Goal: Task Accomplishment & Management: Manage account settings

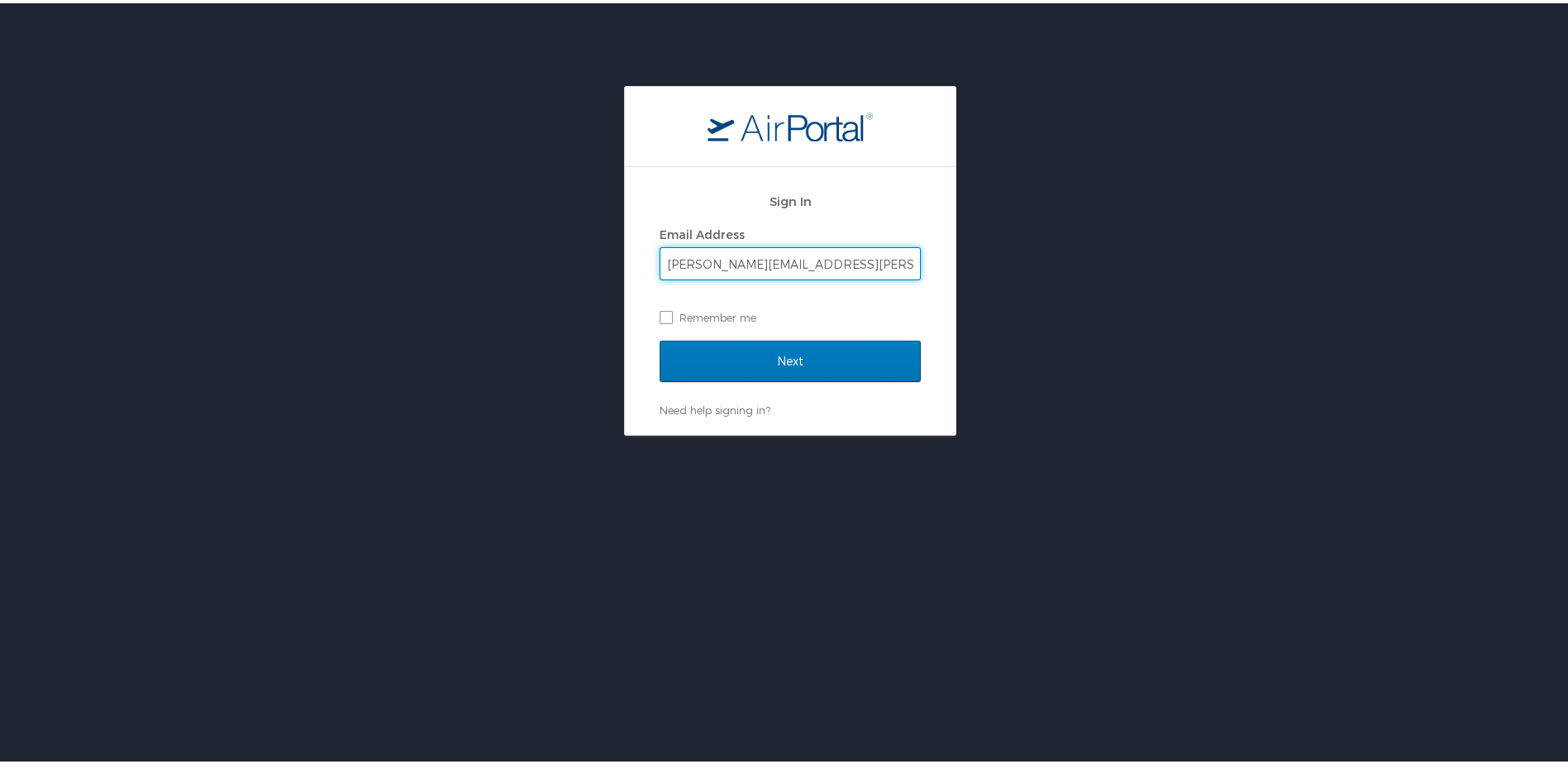
type input "brendan.b.finnegan@nasa.gov"
click at [660, 338] on input "Next" at bounding box center [790, 358] width 261 height 42
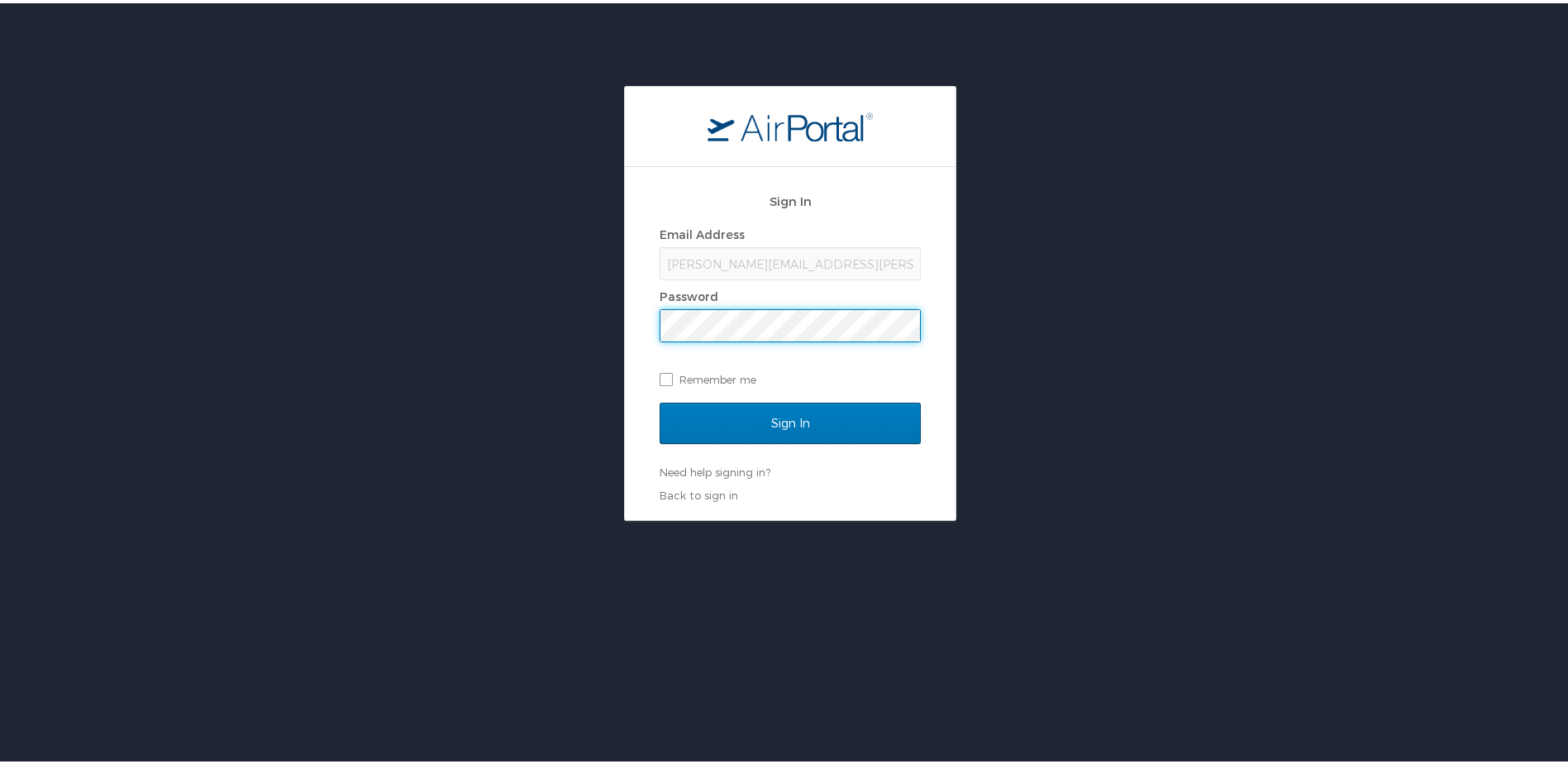
click at [660, 399] on input "Sign In" at bounding box center [790, 420] width 261 height 42
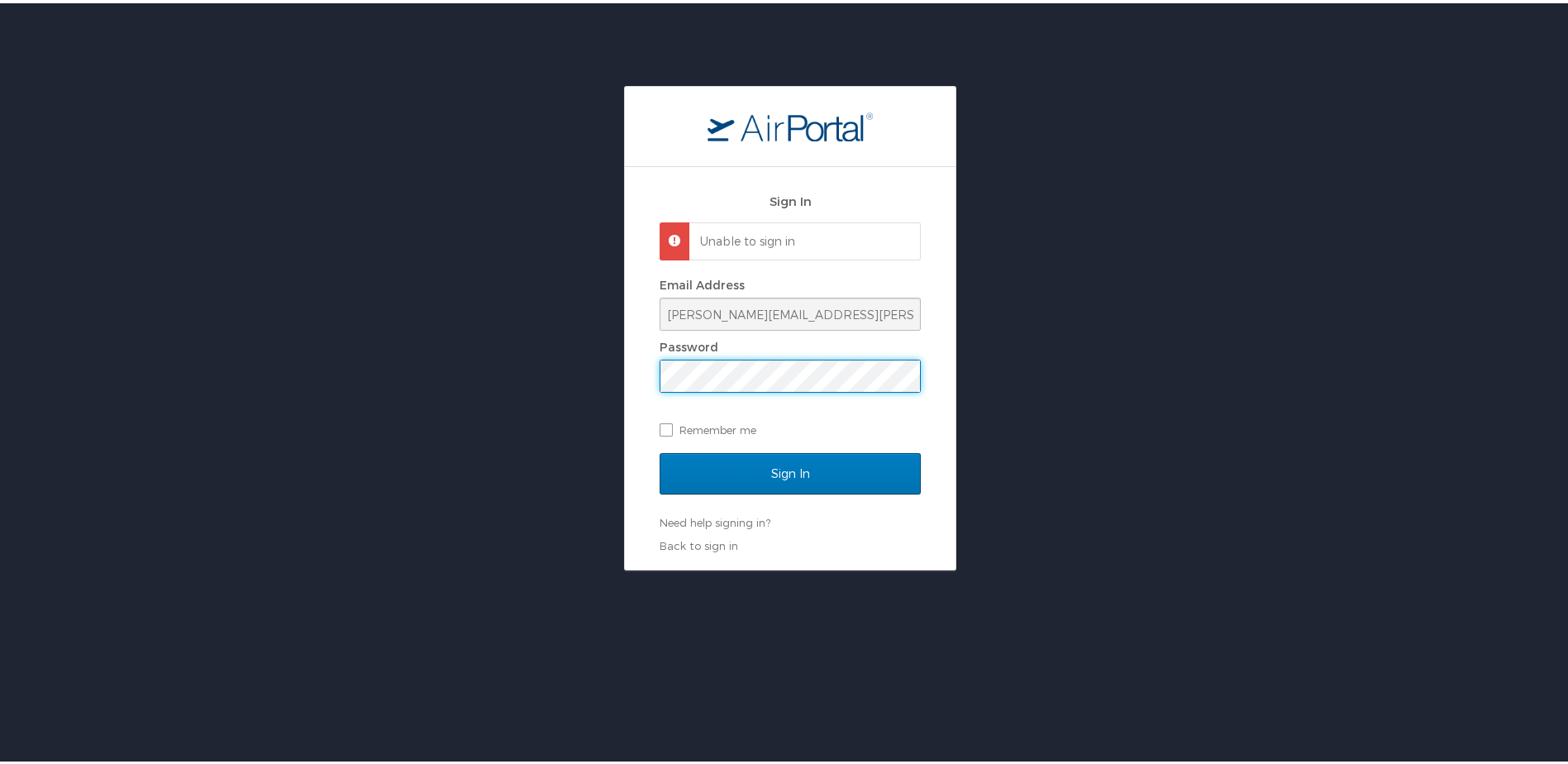
click at [660, 450] on input "Sign In" at bounding box center [790, 471] width 261 height 42
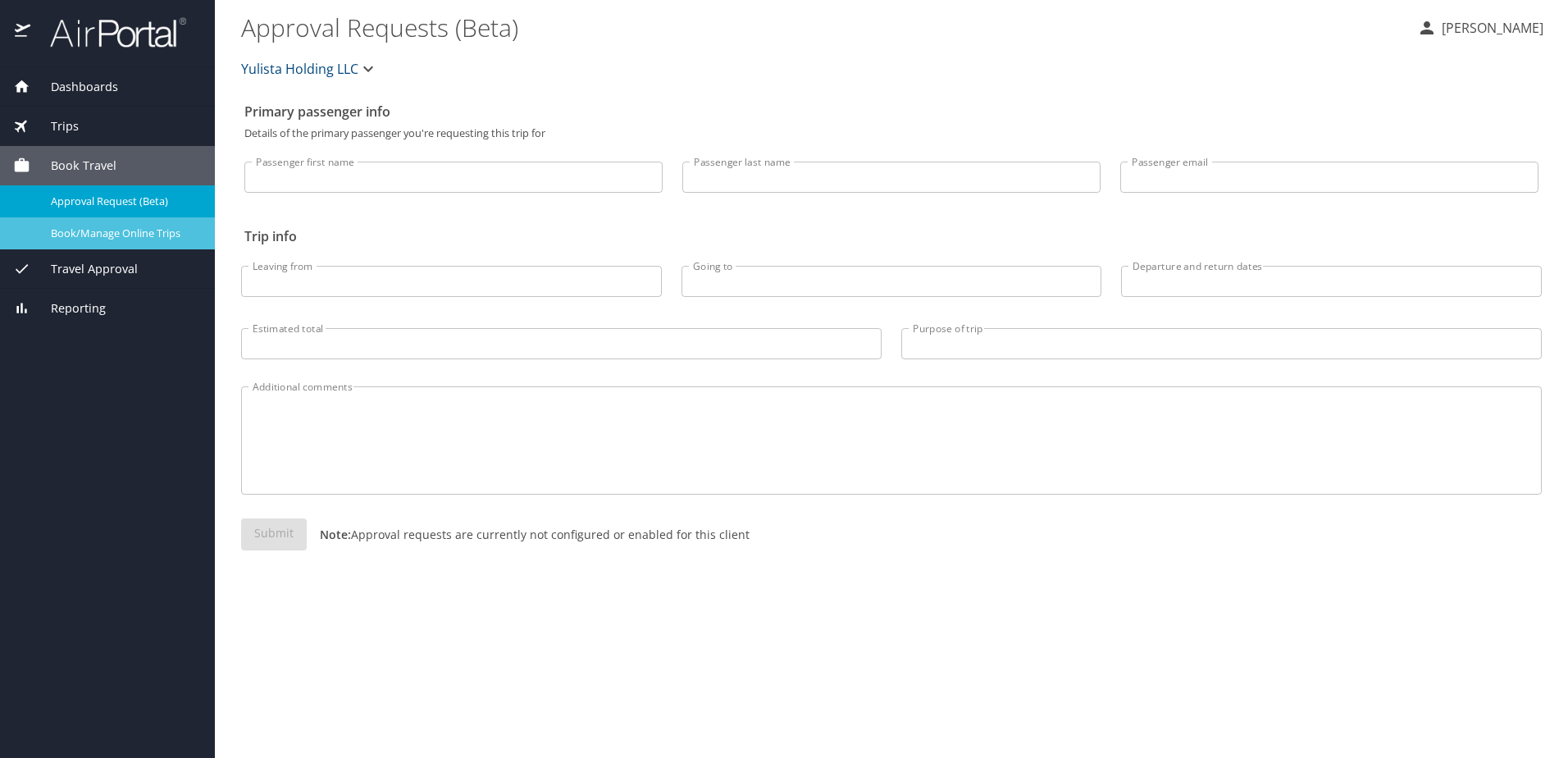
click at [110, 236] on span "Book/Manage Online Trips" at bounding box center [123, 233] width 144 height 16
click at [86, 272] on span "Travel Approval" at bounding box center [83, 268] width 108 height 18
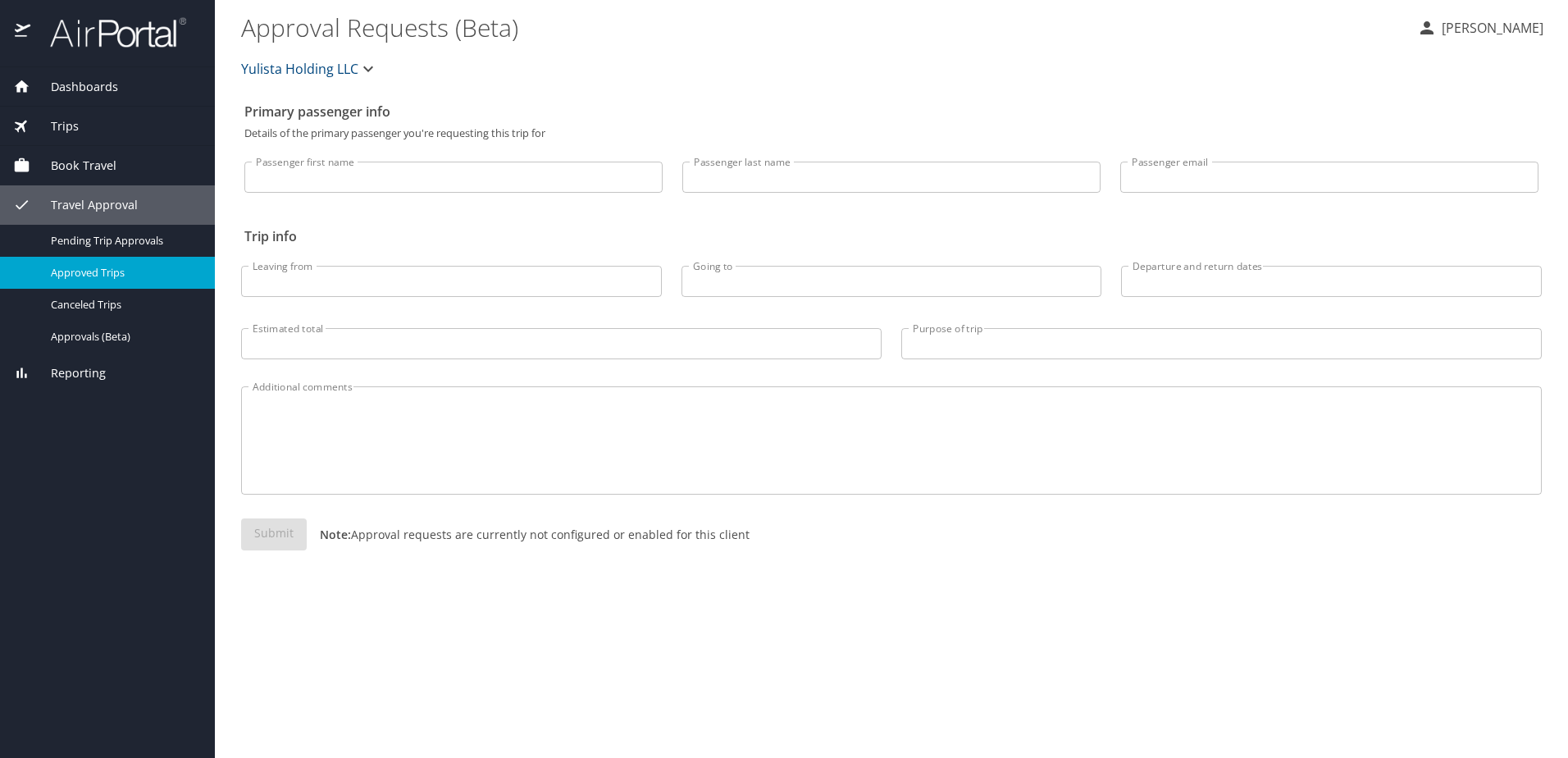
click at [86, 272] on span "Approved Trips" at bounding box center [123, 272] width 144 height 16
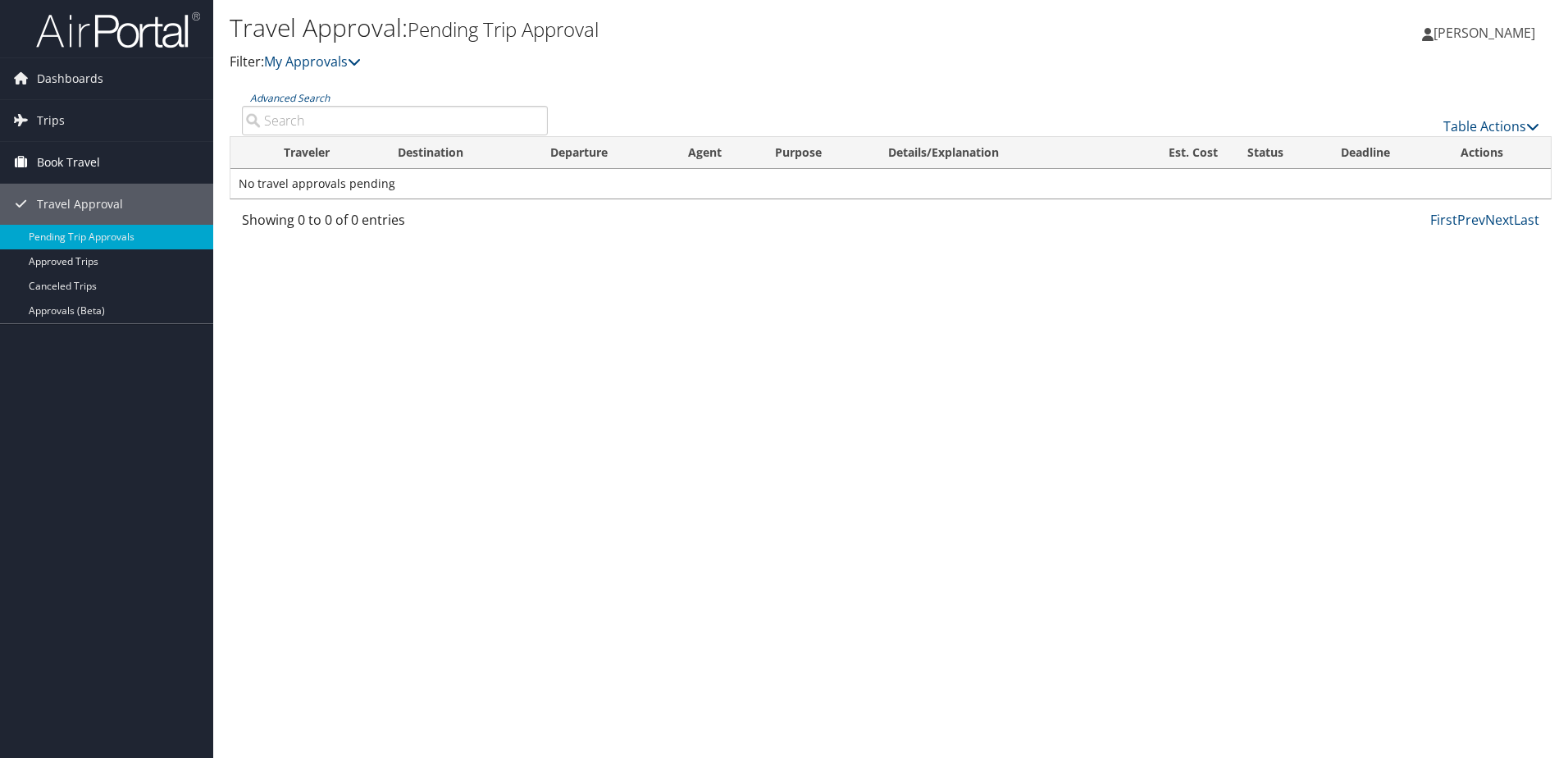
click at [86, 160] on span "Book Travel" at bounding box center [68, 162] width 63 height 41
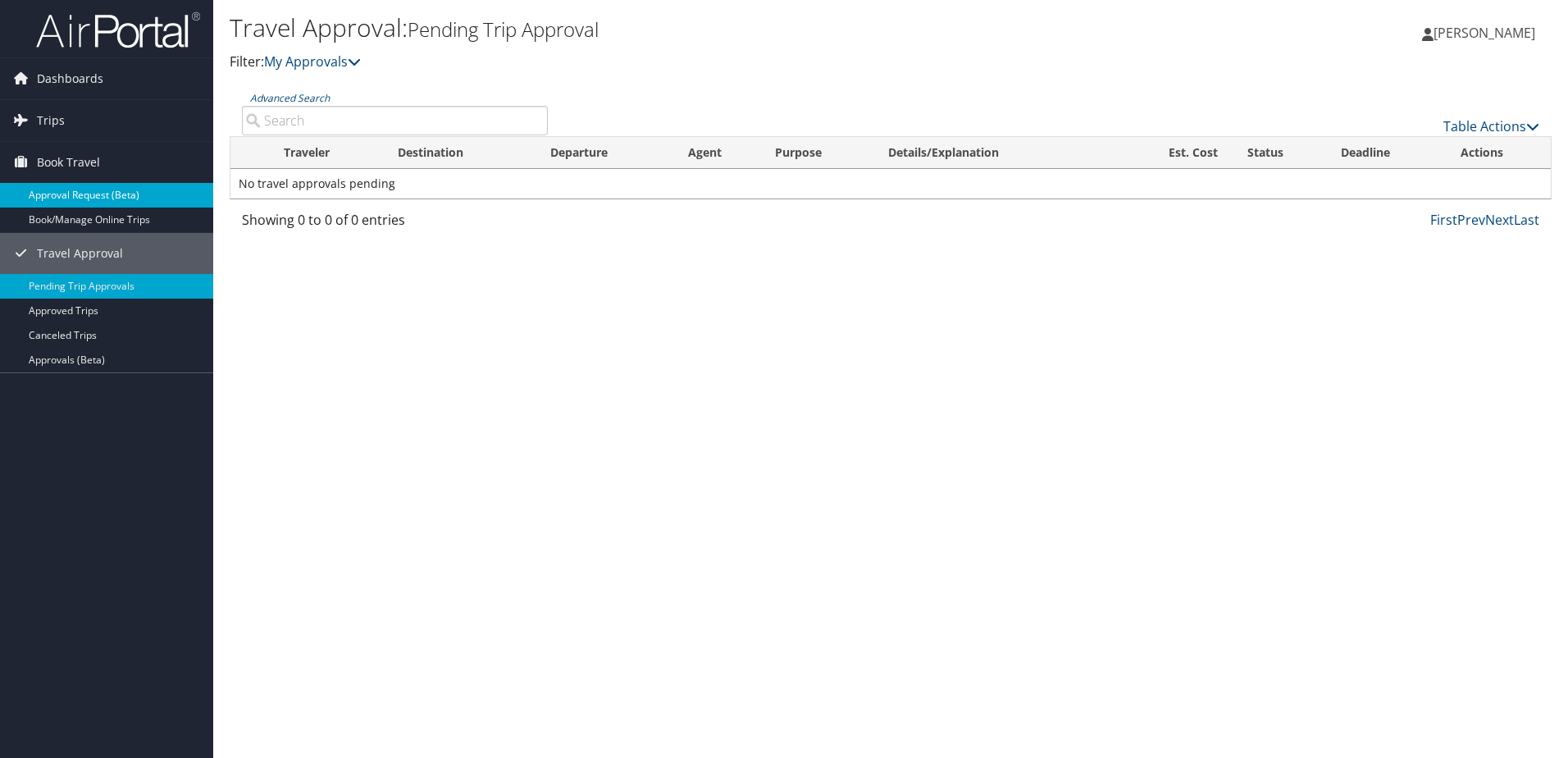
click at [84, 186] on link "Approval Request (Beta)" at bounding box center [106, 195] width 213 height 24
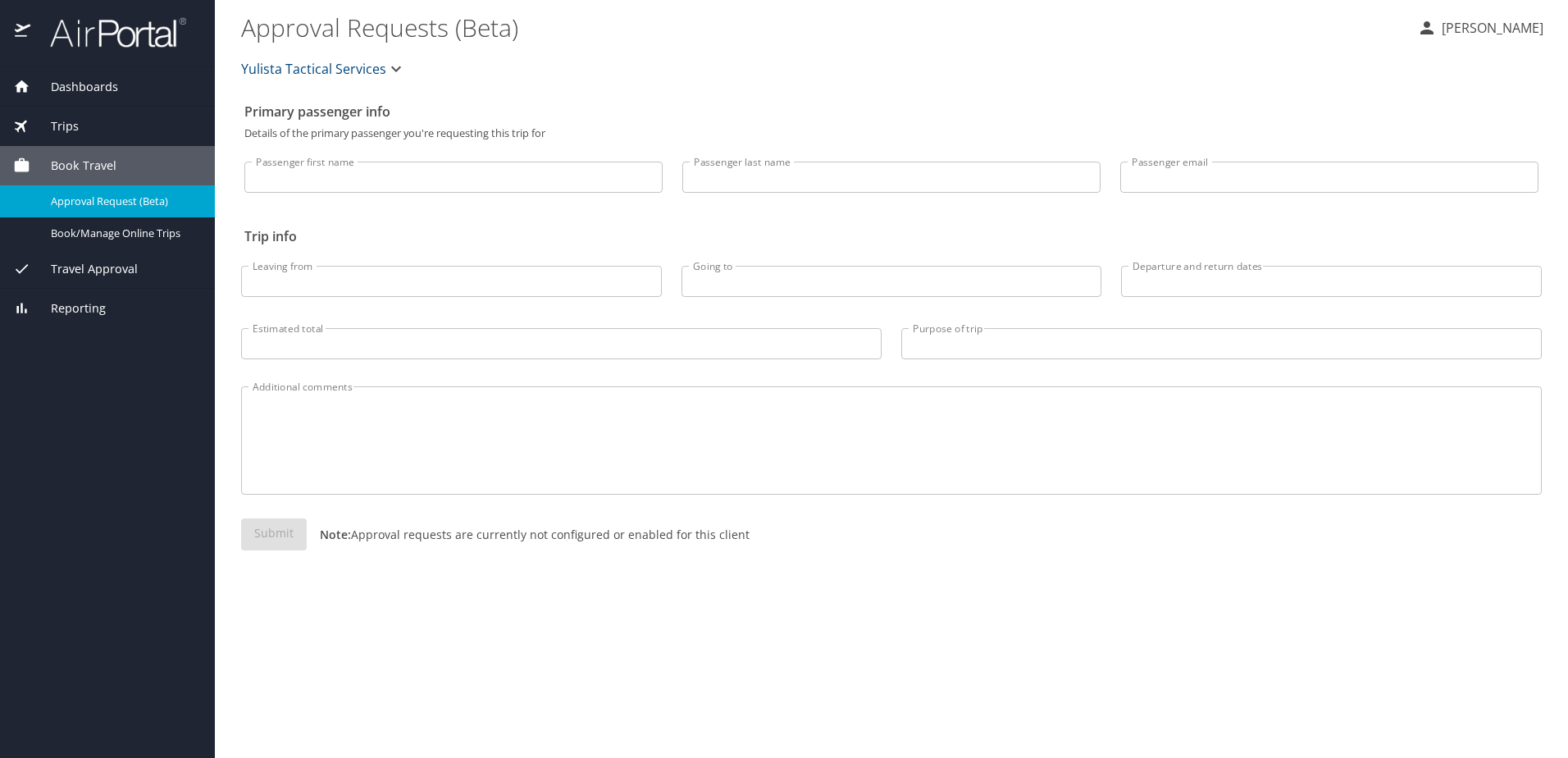
click at [347, 181] on input "Passenger first name" at bounding box center [454, 176] width 418 height 31
click at [324, 417] on textarea "Additional comments" at bounding box center [891, 441] width 1277 height 78
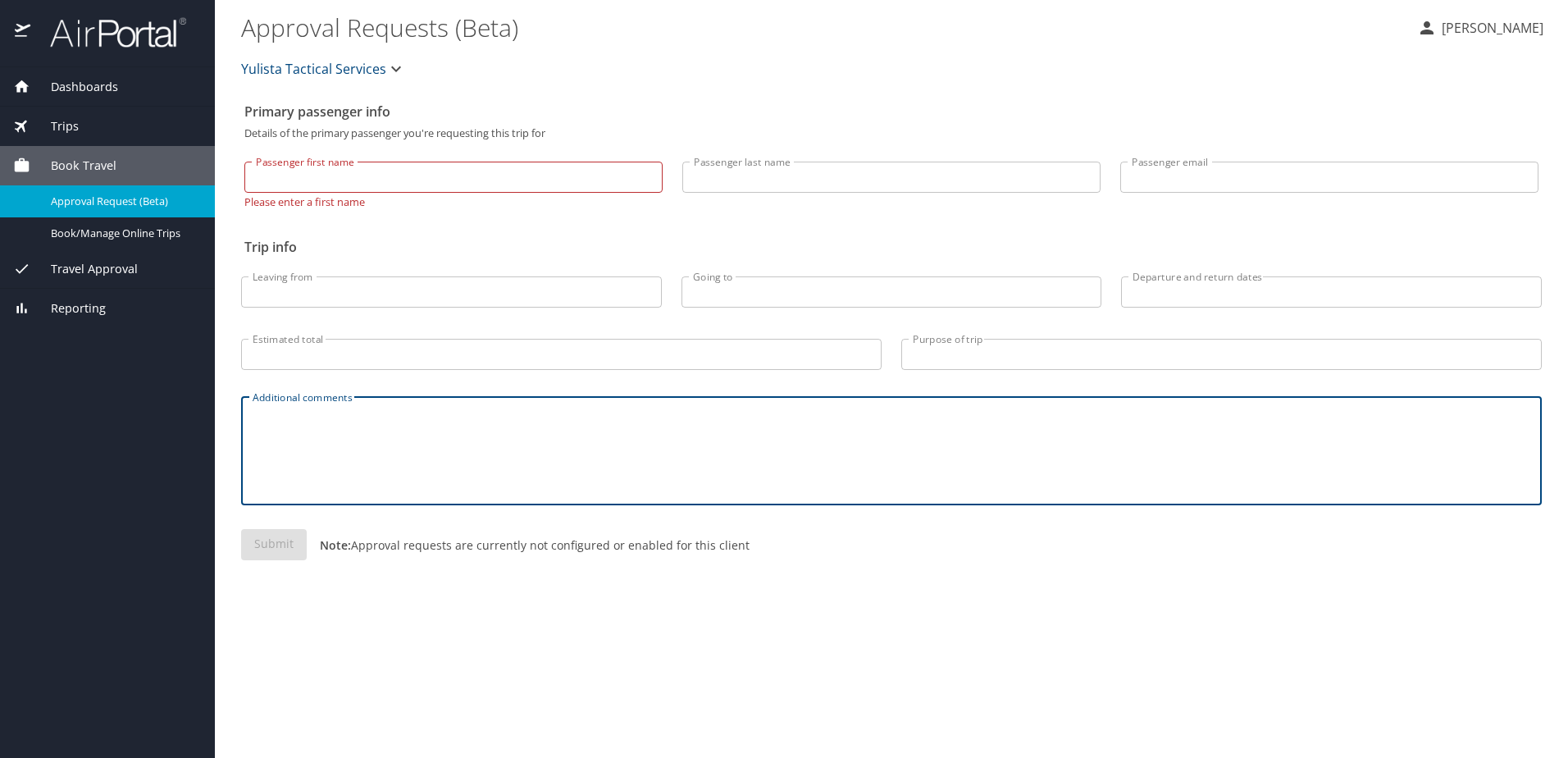
click at [1440, 29] on p "Brendan Finnegan" at bounding box center [1490, 27] width 107 height 20
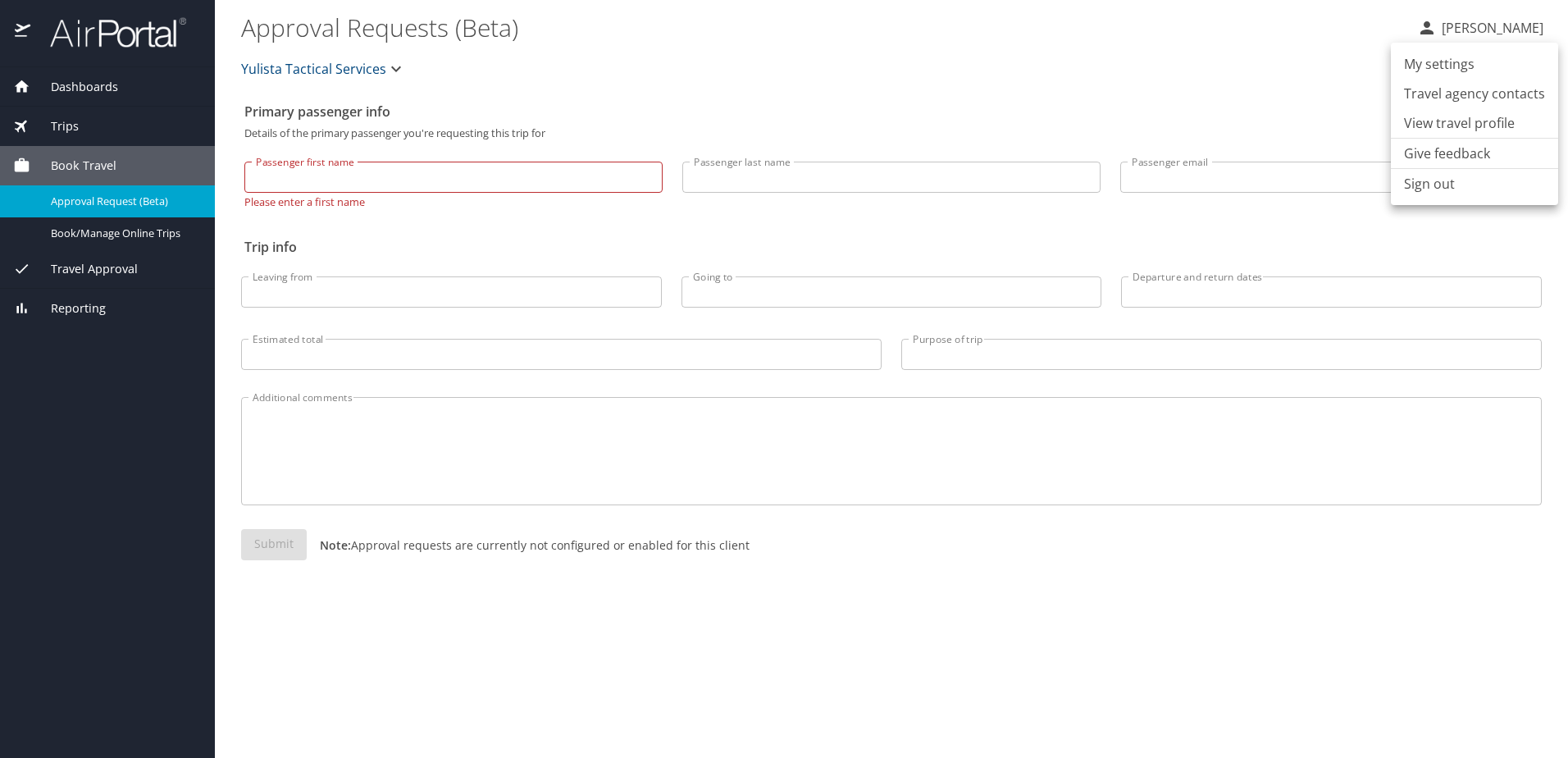
click at [1432, 187] on li "Sign out" at bounding box center [1474, 183] width 167 height 29
